Goal: Check status: Check status

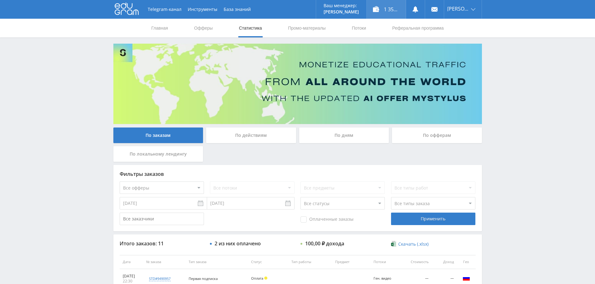
click at [385, 12] on div "1 357,00 ₽" at bounding box center [385, 9] width 39 height 19
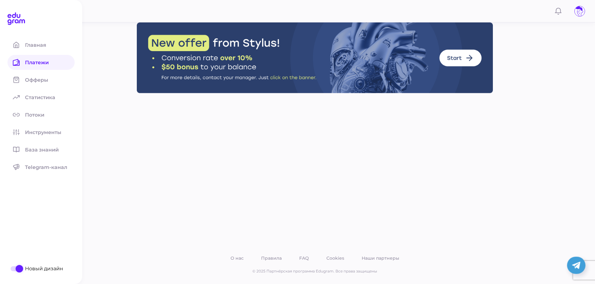
click at [27, 63] on span "Платежи" at bounding box center [40, 63] width 31 height 6
click at [32, 65] on span "Платежи" at bounding box center [40, 63] width 31 height 6
click at [46, 97] on span "Статистика" at bounding box center [44, 98] width 38 height 6
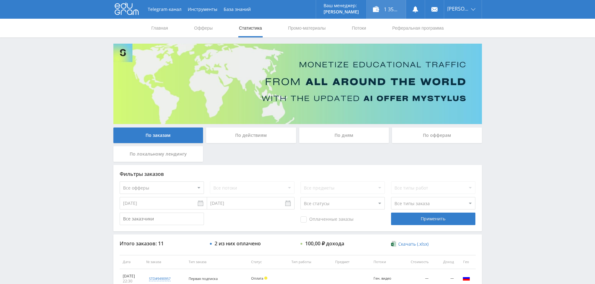
click at [389, 6] on div "1 357,00 ₽" at bounding box center [385, 9] width 39 height 19
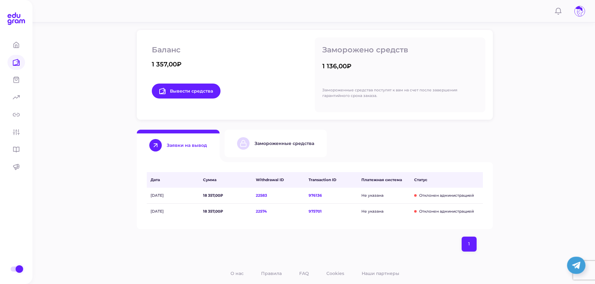
scroll to position [94, 0]
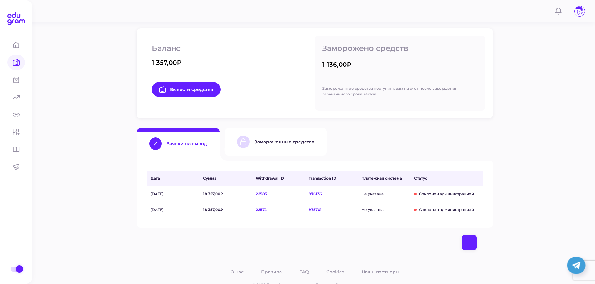
click at [281, 142] on div "Замороженные средства" at bounding box center [284, 142] width 60 height 6
